Goal: Task Accomplishment & Management: Manage account settings

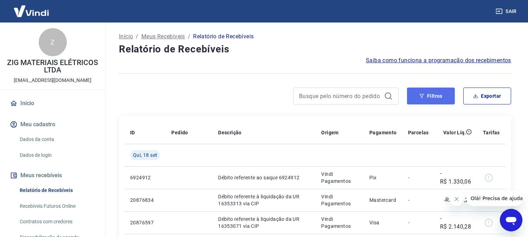
click at [441, 96] on button "Filtros" at bounding box center [431, 96] width 48 height 17
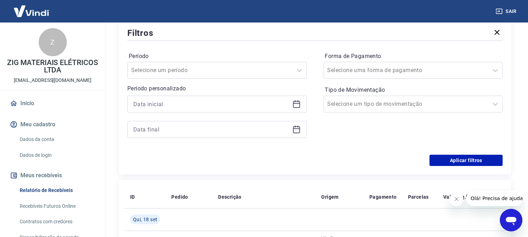
scroll to position [78, 0]
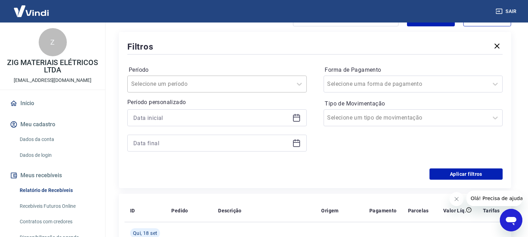
click at [188, 85] on input "Período" at bounding box center [166, 84] width 71 height 8
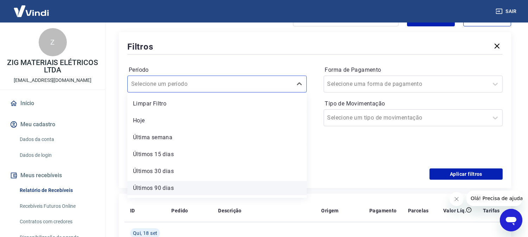
scroll to position [15, 0]
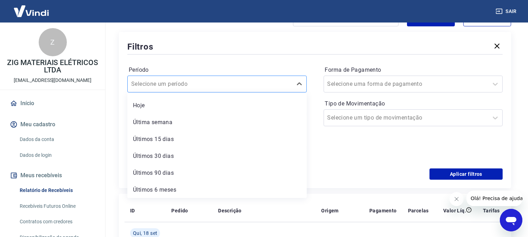
click at [254, 78] on div "Selecione um período" at bounding box center [210, 84] width 165 height 13
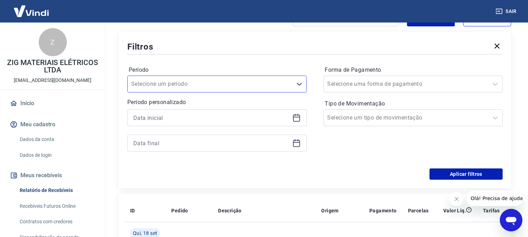
click at [298, 118] on icon at bounding box center [296, 118] width 8 height 8
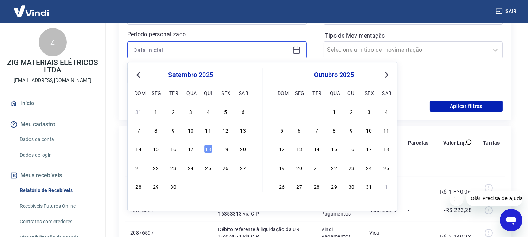
scroll to position [156, 0]
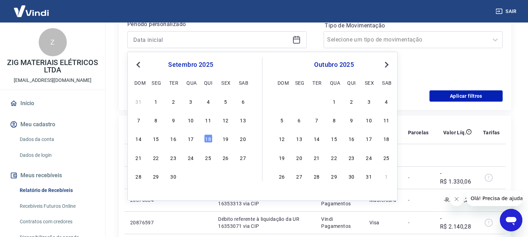
click at [139, 65] on span "Previous Month" at bounding box center [139, 65] width 0 height 8
click at [228, 104] on div "1" at bounding box center [225, 101] width 8 height 8
type input "[DATE]"
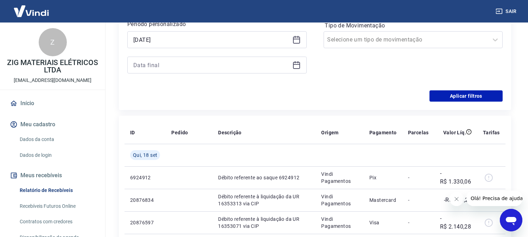
click at [296, 65] on icon at bounding box center [296, 65] width 8 height 8
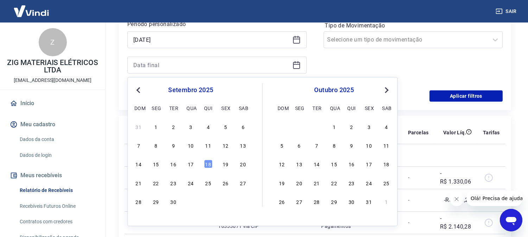
click at [139, 90] on span "Previous Month" at bounding box center [139, 90] width 0 height 8
click at [138, 220] on div "31" at bounding box center [138, 220] width 8 height 8
type input "[DATE]"
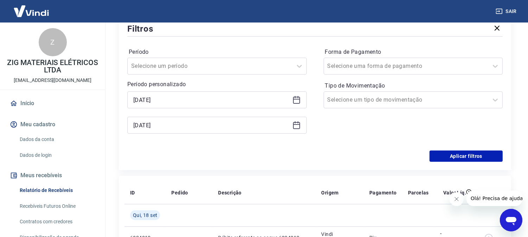
scroll to position [78, 0]
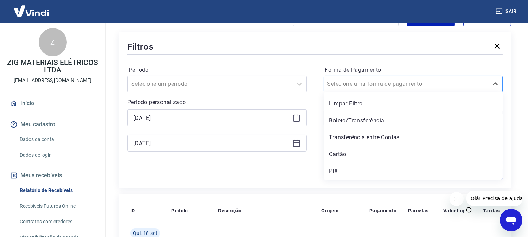
click at [427, 86] on div at bounding box center [407, 84] width 158 height 10
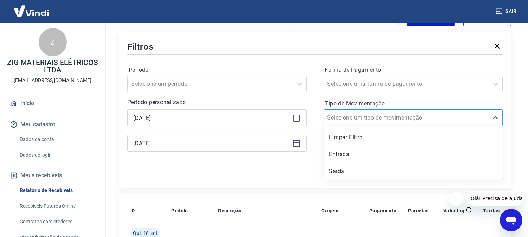
click at [413, 115] on div at bounding box center [407, 118] width 158 height 10
click at [358, 171] on div "Saída" at bounding box center [413, 171] width 179 height 14
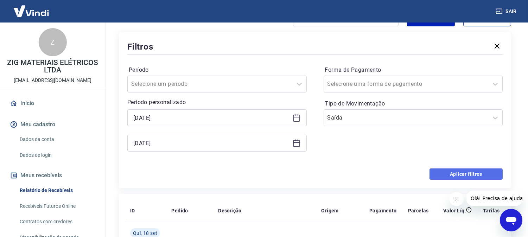
click at [456, 175] on button "Aplicar filtros" at bounding box center [466, 174] width 73 height 11
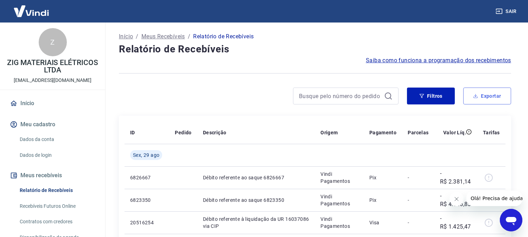
click at [480, 97] on button "Exportar" at bounding box center [487, 96] width 48 height 17
type input "[DATE]"
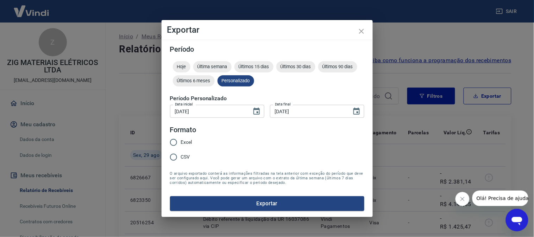
click at [188, 139] on span "Excel" at bounding box center [186, 142] width 11 height 7
click at [181, 139] on input "Excel" at bounding box center [173, 142] width 15 height 15
radio input "true"
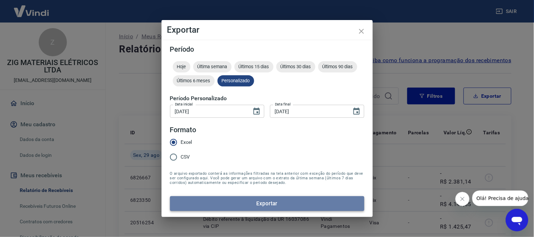
click at [188, 206] on button "Exportar" at bounding box center [267, 203] width 194 height 15
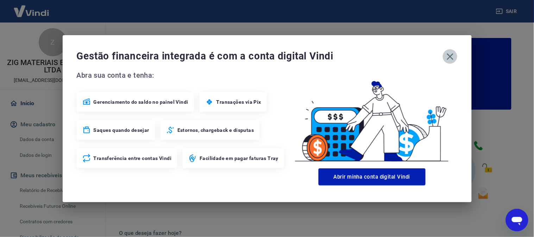
click at [447, 56] on icon "button" at bounding box center [449, 56] width 11 height 11
